Goal: Navigation & Orientation: Find specific page/section

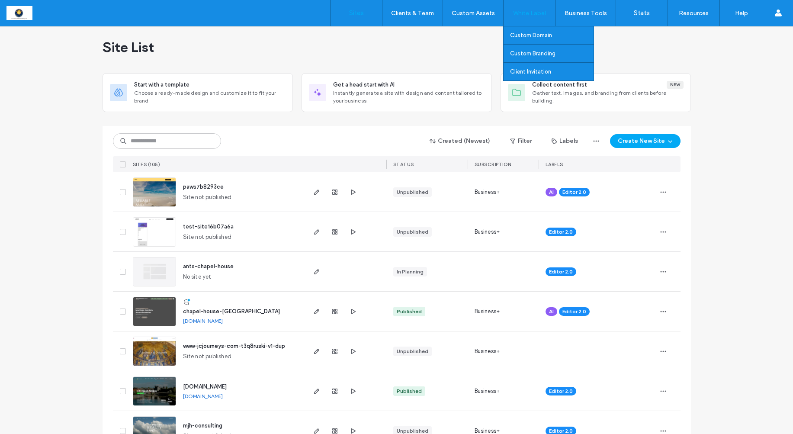
scroll to position [6, 0]
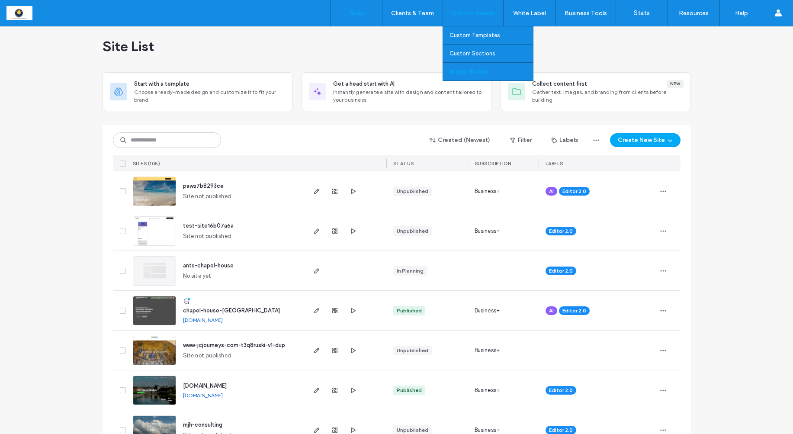
click at [475, 70] on label "Widget Builder" at bounding box center [469, 71] width 38 height 6
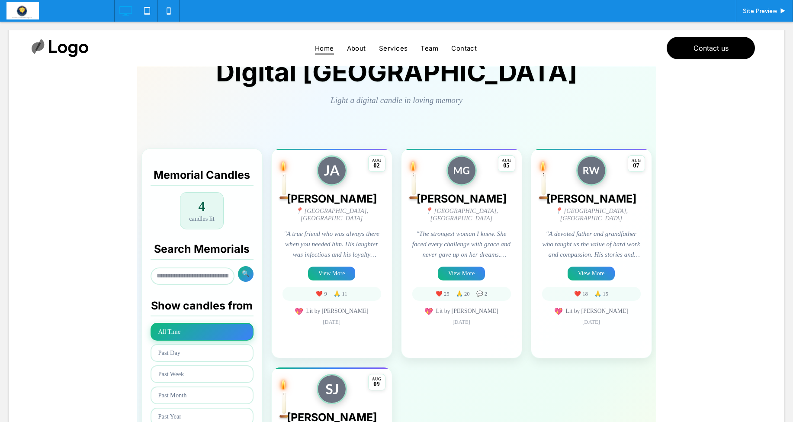
scroll to position [97, 0]
click at [332, 268] on span at bounding box center [396, 298] width 519 height 563
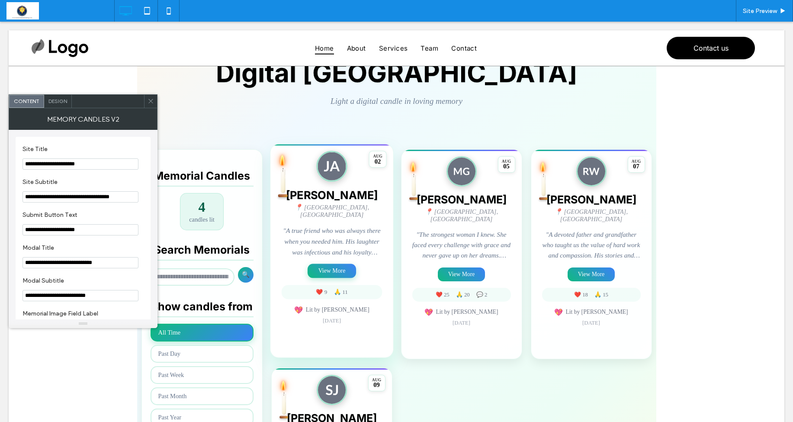
scroll to position [95, 0]
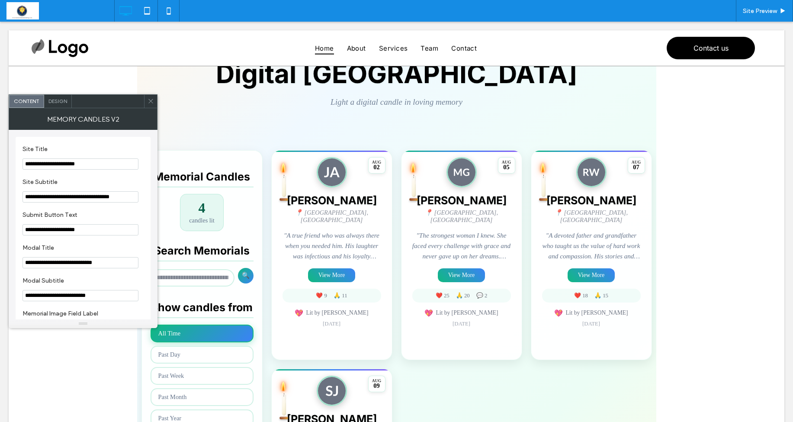
click at [151, 98] on icon at bounding box center [151, 101] width 6 height 6
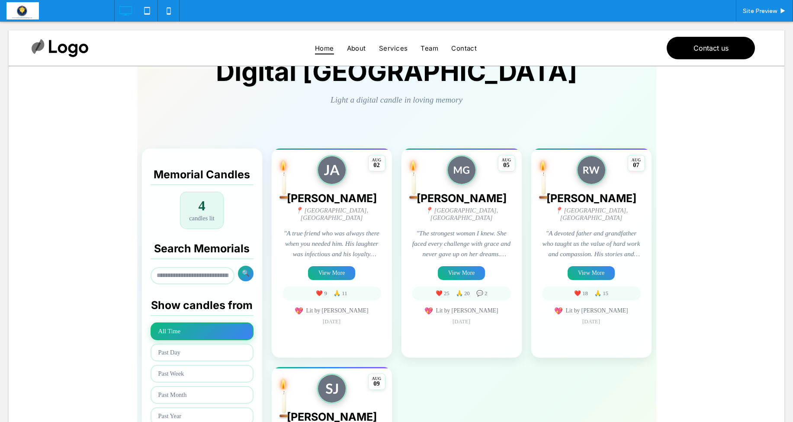
scroll to position [98, 0]
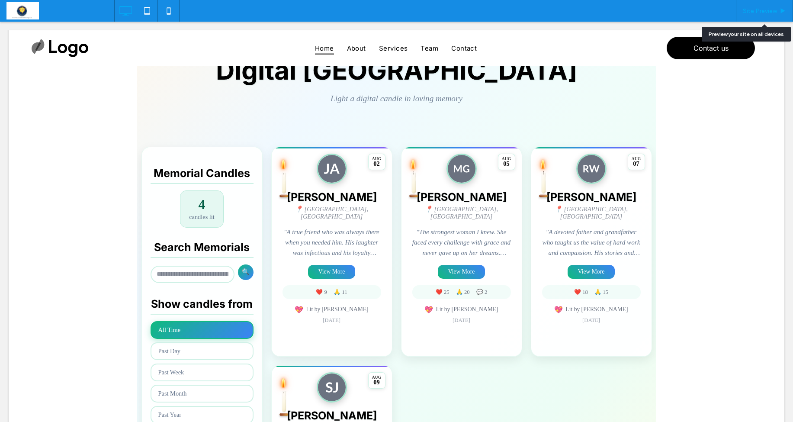
click at [772, 15] on div "Site Preview" at bounding box center [764, 11] width 57 height 22
drag, startPoint x: 756, startPoint y: 5, endPoint x: 743, endPoint y: 8, distance: 12.5
click at [756, 5] on div "Site Preview" at bounding box center [764, 11] width 57 height 22
click at [759, 11] on span "Site Preview" at bounding box center [760, 10] width 34 height 7
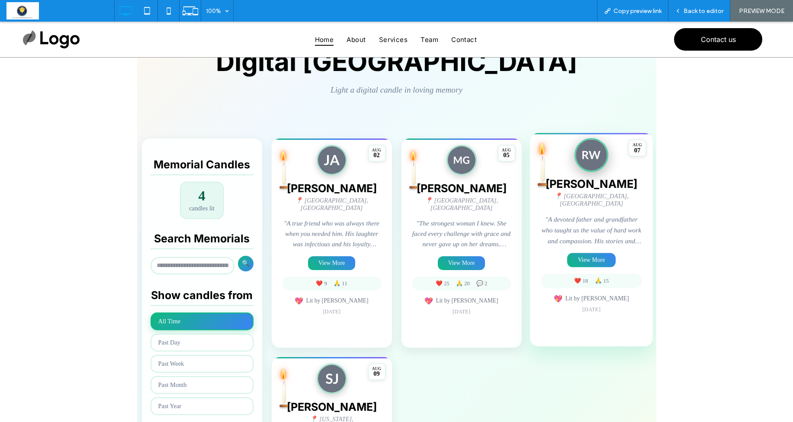
scroll to position [98, 0]
click at [590, 256] on button "View More" at bounding box center [591, 260] width 48 height 14
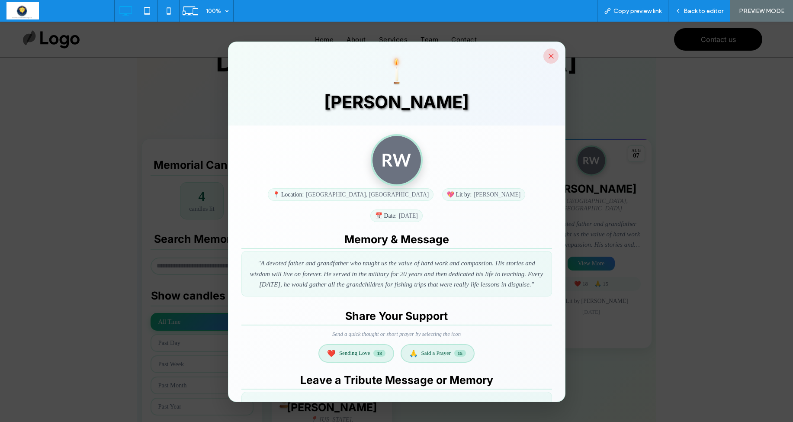
scroll to position [0, 0]
click at [551, 58] on button "×" at bounding box center [550, 55] width 15 height 15
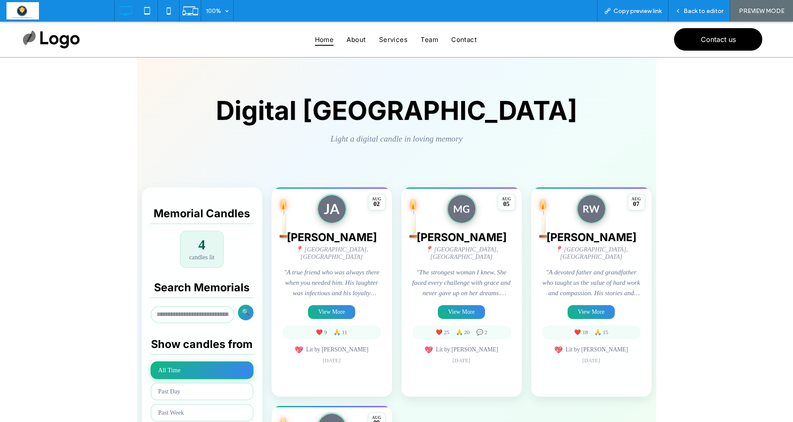
scroll to position [50, 0]
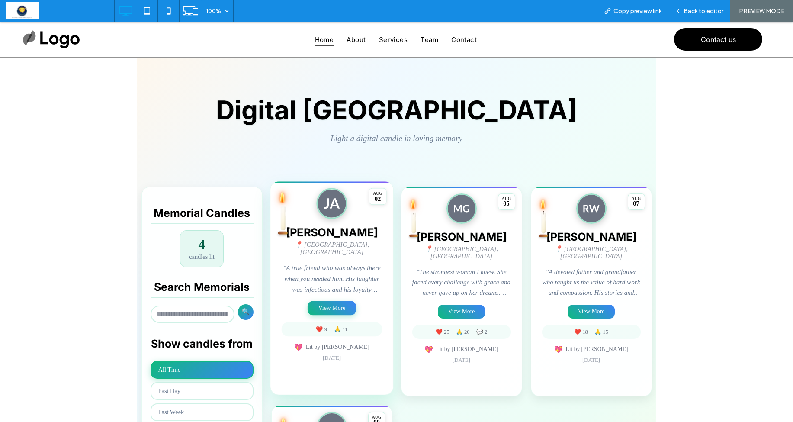
click at [322, 304] on button "View More" at bounding box center [332, 308] width 48 height 14
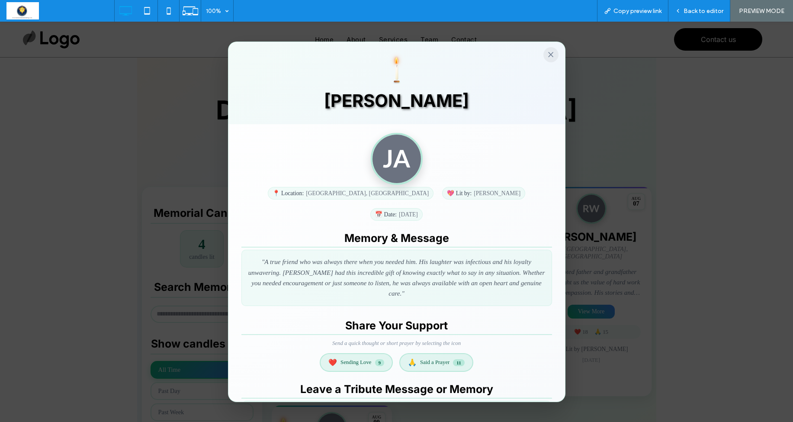
scroll to position [0, 0]
click at [548, 55] on button "×" at bounding box center [550, 55] width 15 height 15
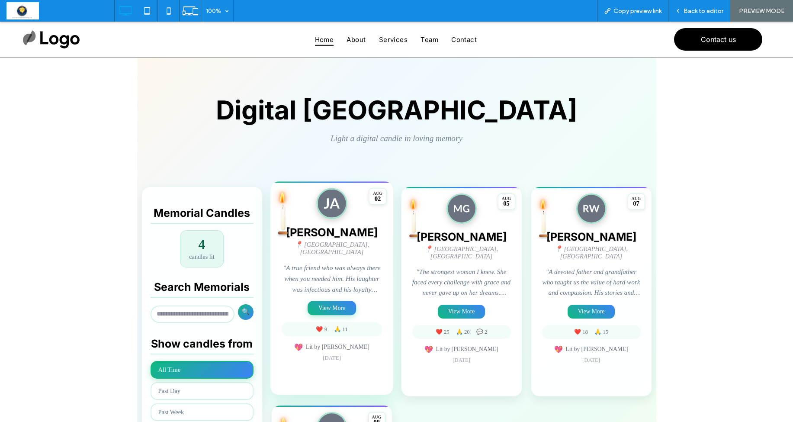
click at [328, 306] on button "View More" at bounding box center [332, 308] width 48 height 14
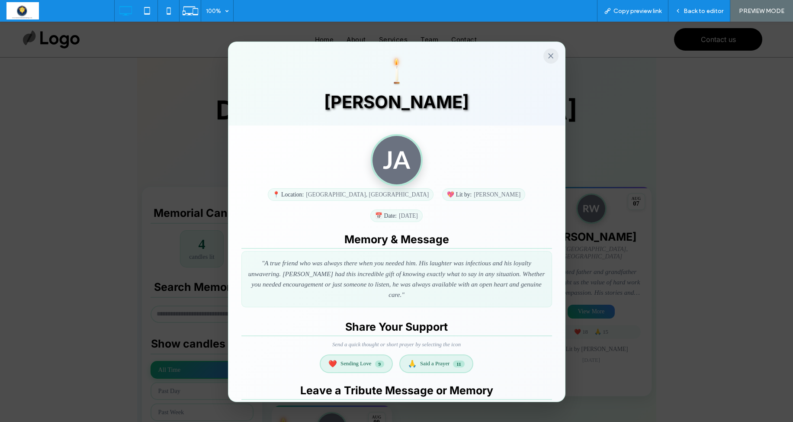
scroll to position [0, 0]
click at [550, 59] on button "×" at bounding box center [550, 55] width 15 height 15
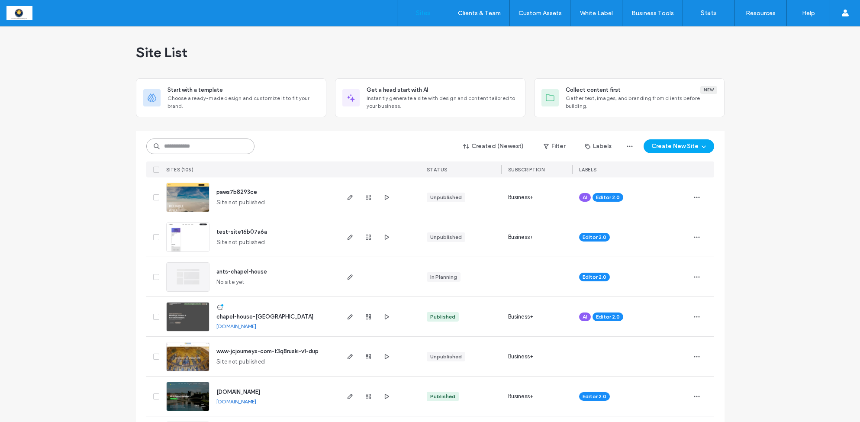
drag, startPoint x: 178, startPoint y: 147, endPoint x: 181, endPoint y: 140, distance: 7.4
click at [178, 147] on input at bounding box center [200, 146] width 108 height 16
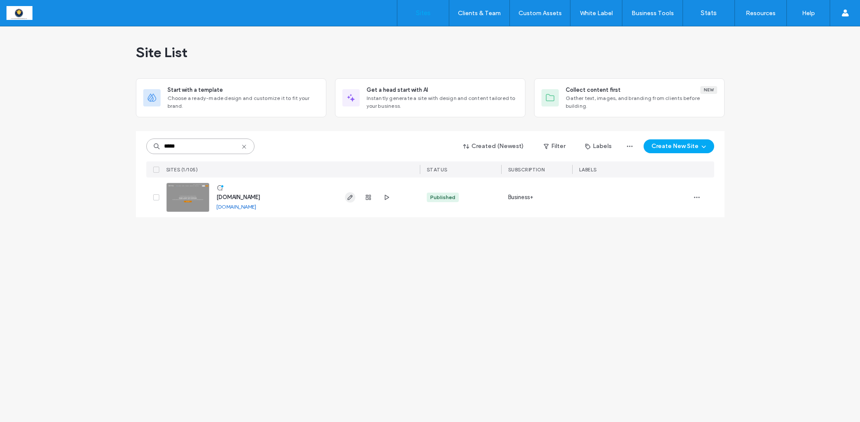
type input "*****"
click at [350, 198] on icon "button" at bounding box center [350, 197] width 7 height 7
